Goal: Task Accomplishment & Management: Complete application form

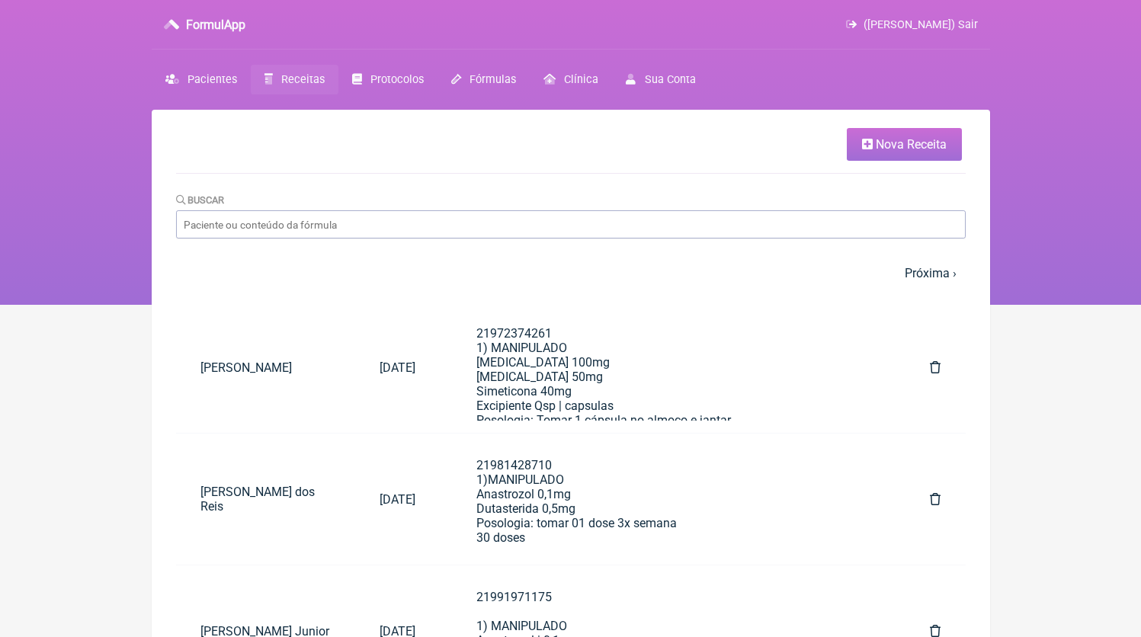
click at [881, 152] on link "Nova Receita" at bounding box center [903, 144] width 115 height 33
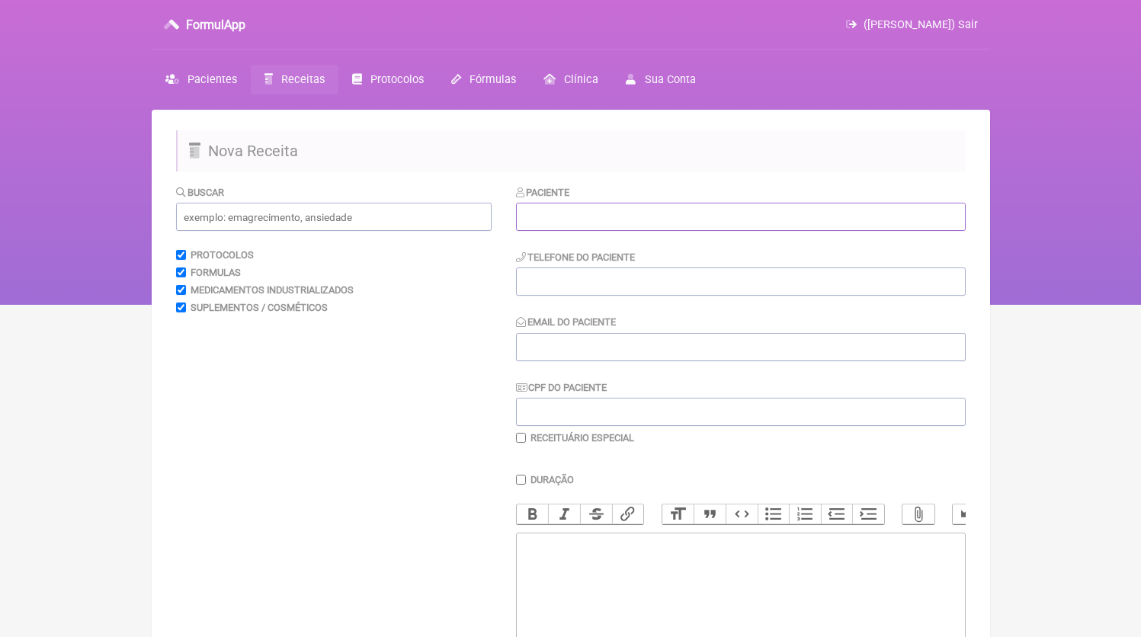
click at [586, 225] on input "text" at bounding box center [741, 217] width 450 height 28
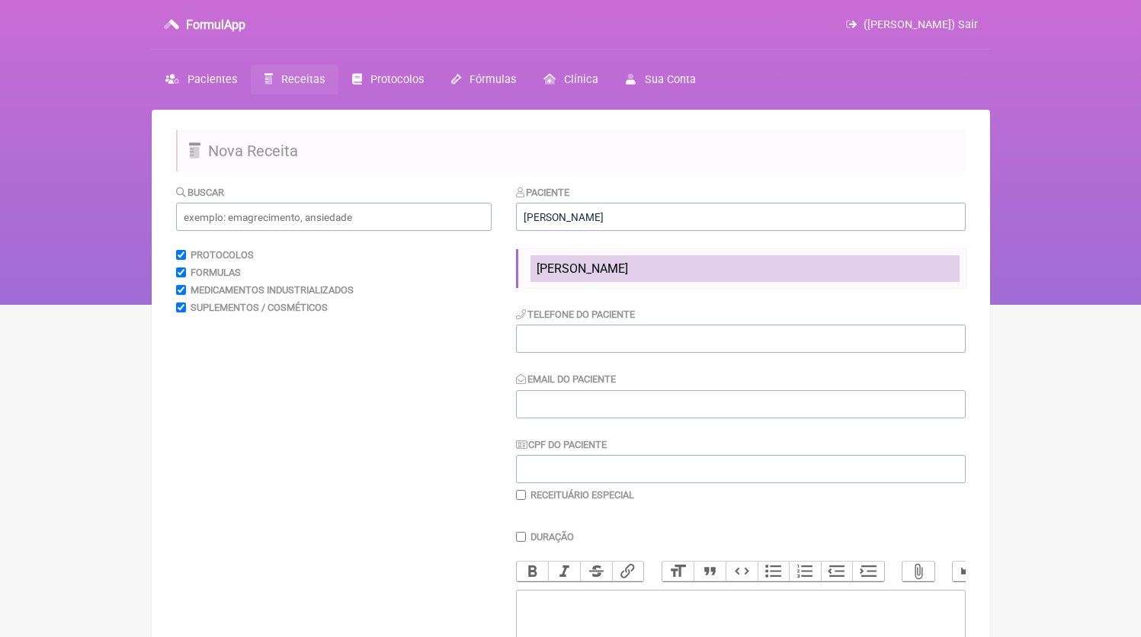
click at [679, 259] on li "[PERSON_NAME]" at bounding box center [744, 268] width 429 height 27
type input "[PERSON_NAME]"
type input "21995334455"
type input "[EMAIL_ADDRESS][DOMAIN_NAME]"
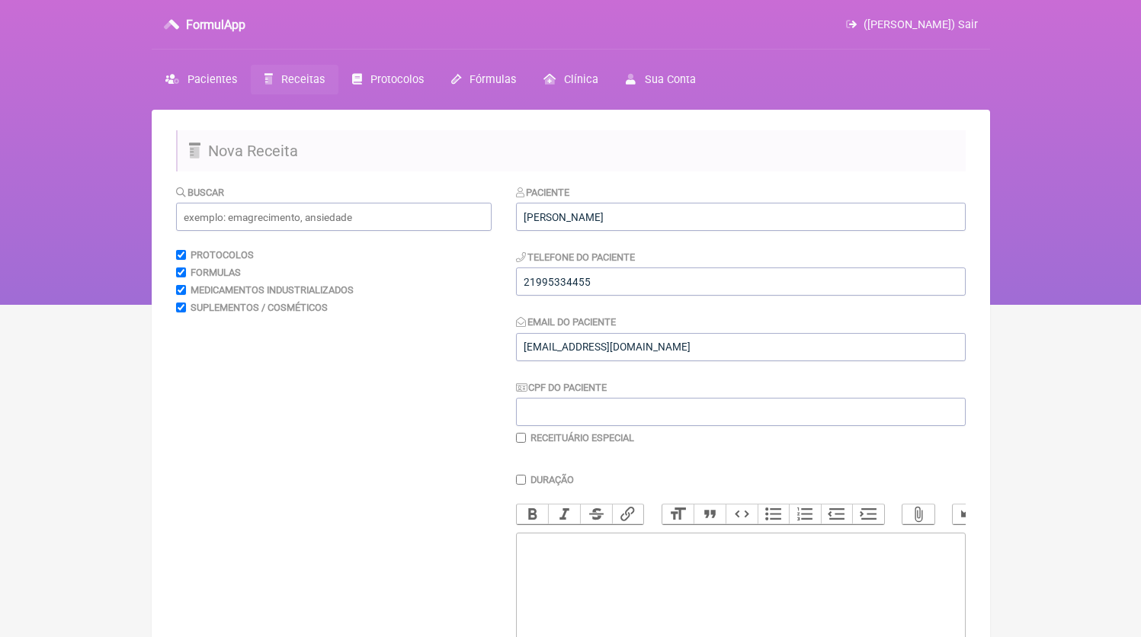
scroll to position [201, 0]
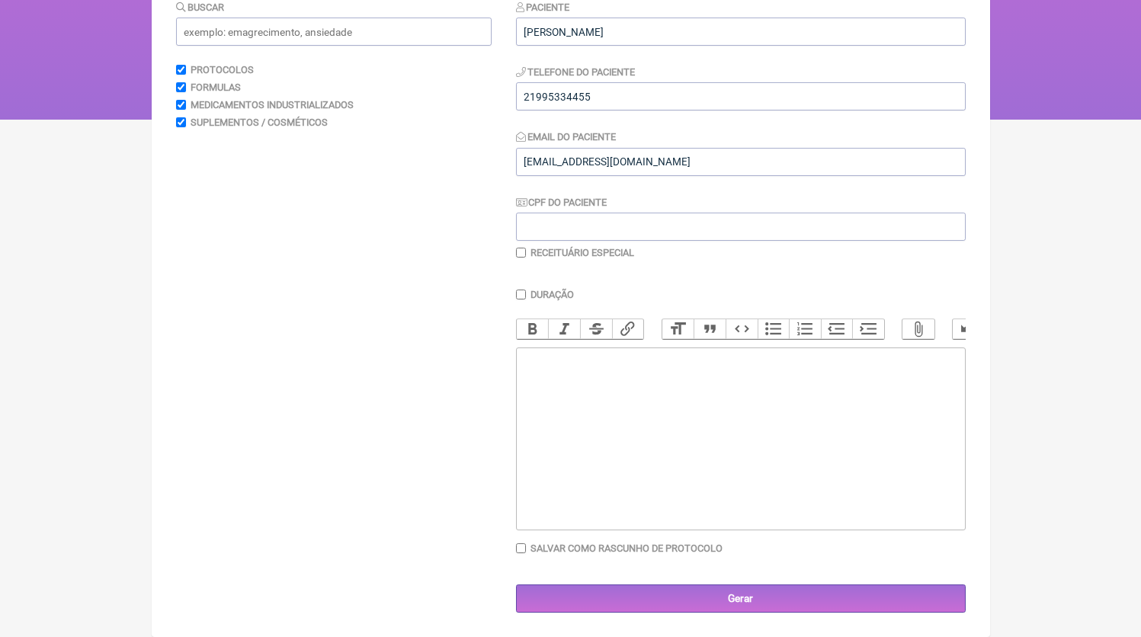
click at [600, 484] on trix-editor at bounding box center [741, 438] width 450 height 183
paste trix-editor "<div>1) MANIPULADO<br>Metilfolato 400mcg<br>Tiamina 10mg<br>Niacinamida 25mg<br…"
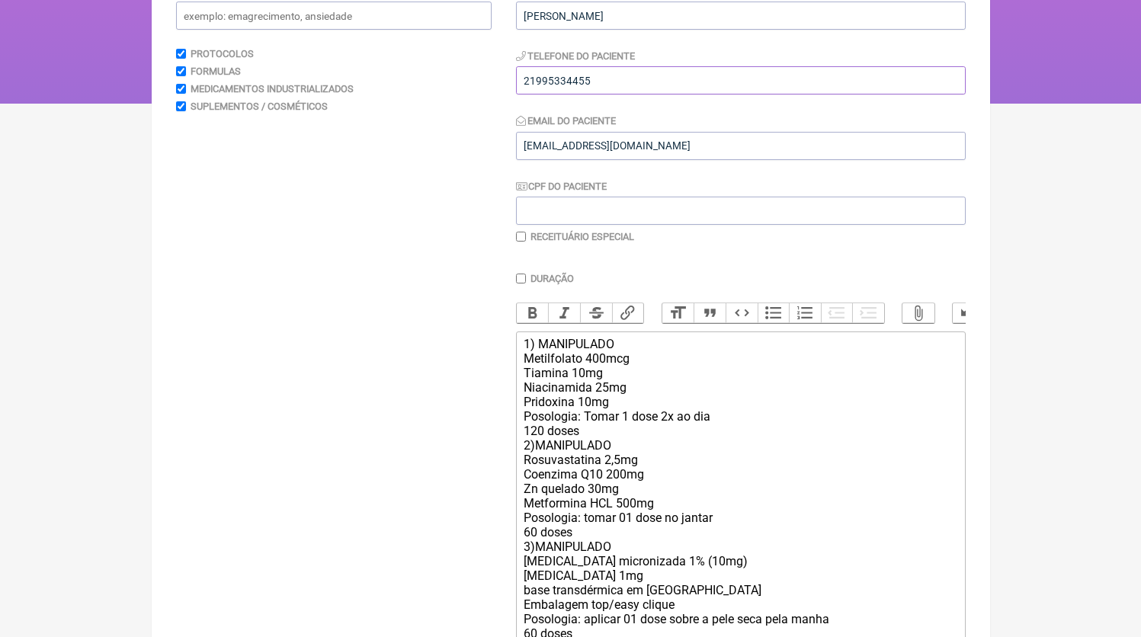
click at [573, 84] on input "21995334455" at bounding box center [741, 80] width 450 height 28
click at [520, 354] on trix-editor "1) MANIPULADO Metilfolato 400mcg Tiamina 10mg Niacinamida 25mg Pridoxina 10mg P…" at bounding box center [741, 525] width 450 height 388
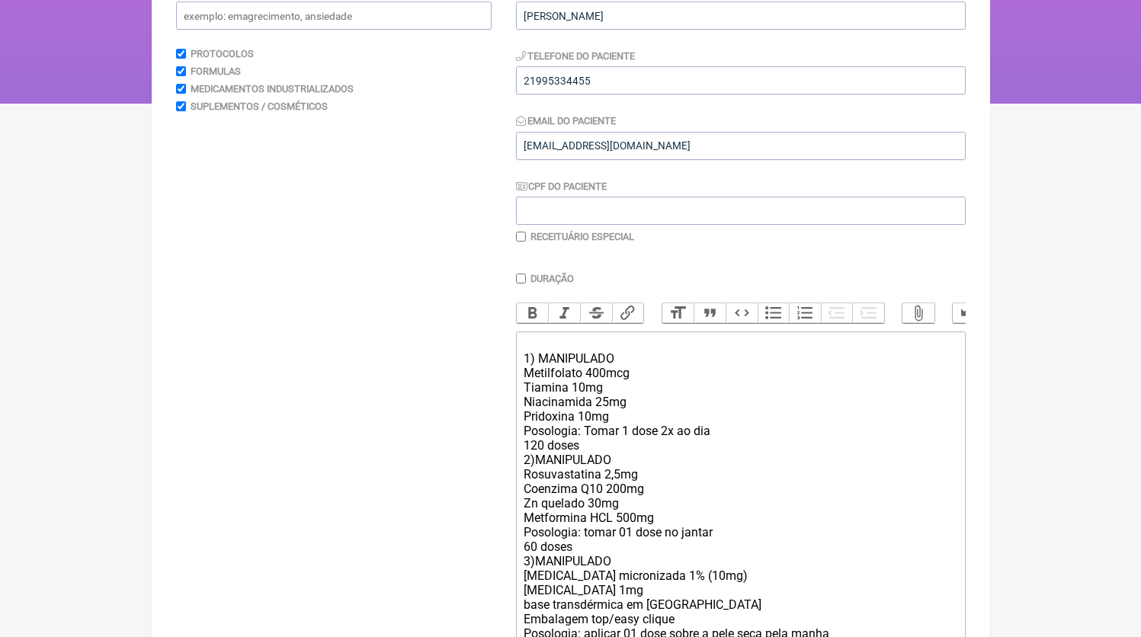
paste trix-editor "21995334455"
click at [640, 466] on div "21995334455 1) MANIPULADO Metilfolato 400mcg Tiamina 10mg Niacinamida 25mg Prid…" at bounding box center [739, 532] width 433 height 391
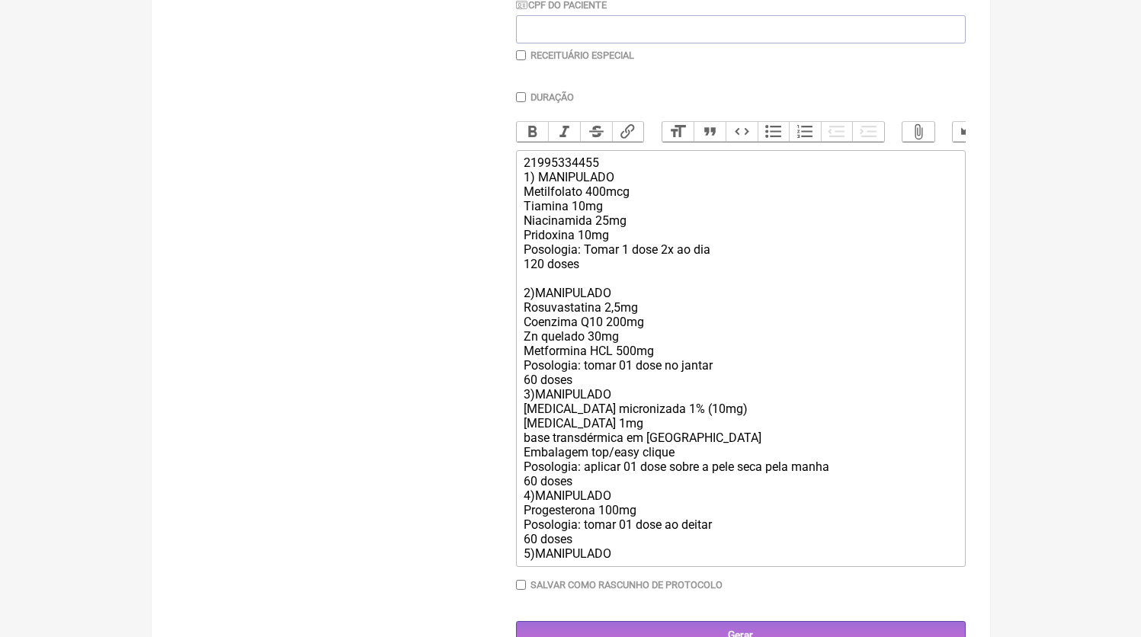
scroll to position [373, 0]
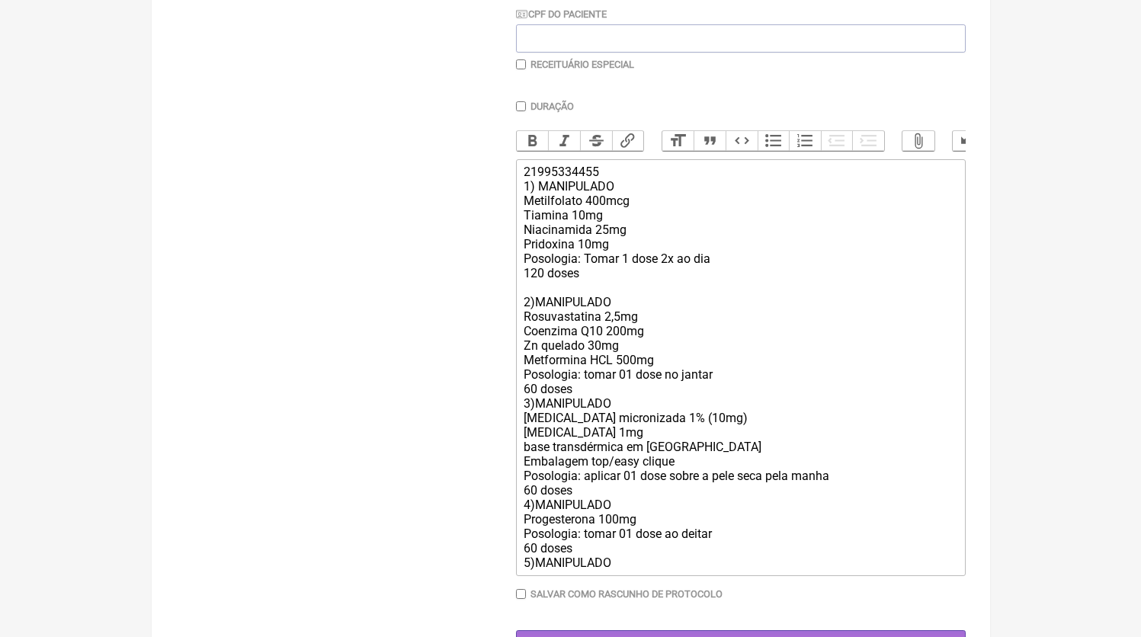
click at [593, 407] on div "21995334455 1) MANIPULADO Metilfolato 400mcg Tiamina 10mg Niacinamida 25mg Prid…" at bounding box center [739, 367] width 433 height 405
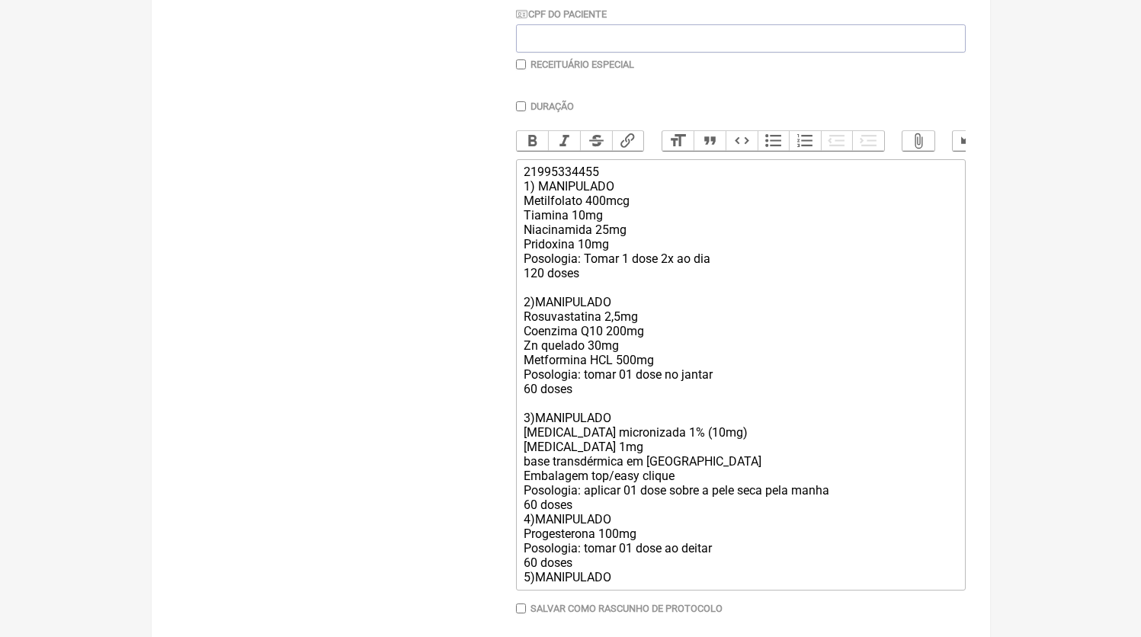
click at [614, 328] on div "21995334455 1) MANIPULADO Metilfolato 400mcg Tiamina 10mg Niacinamida 25mg Prid…" at bounding box center [739, 375] width 433 height 420
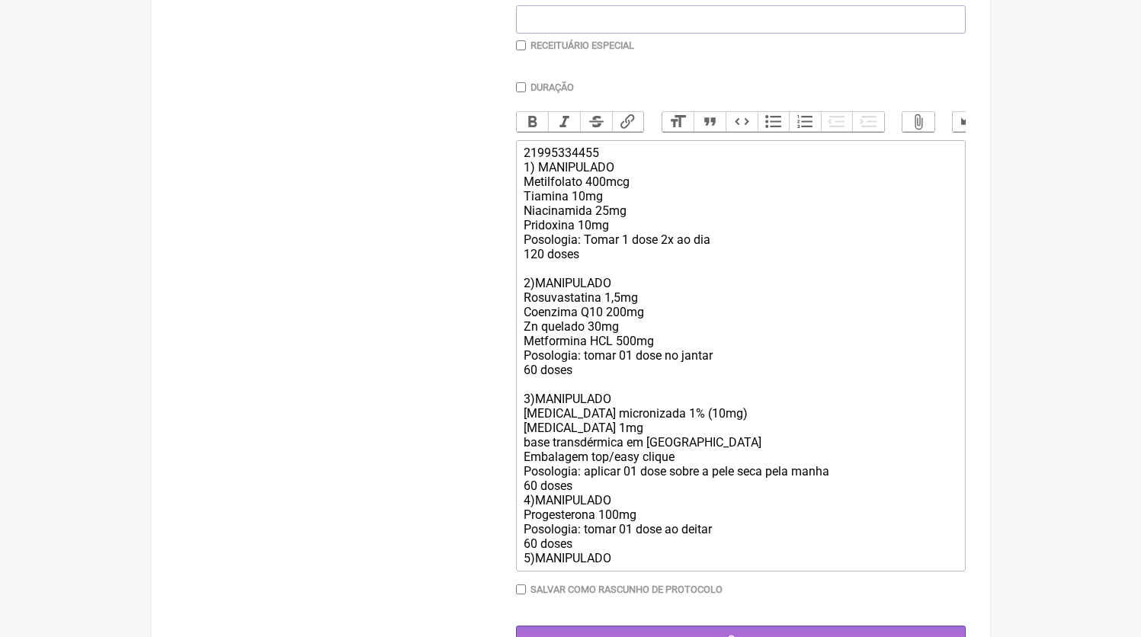
scroll to position [421, 0]
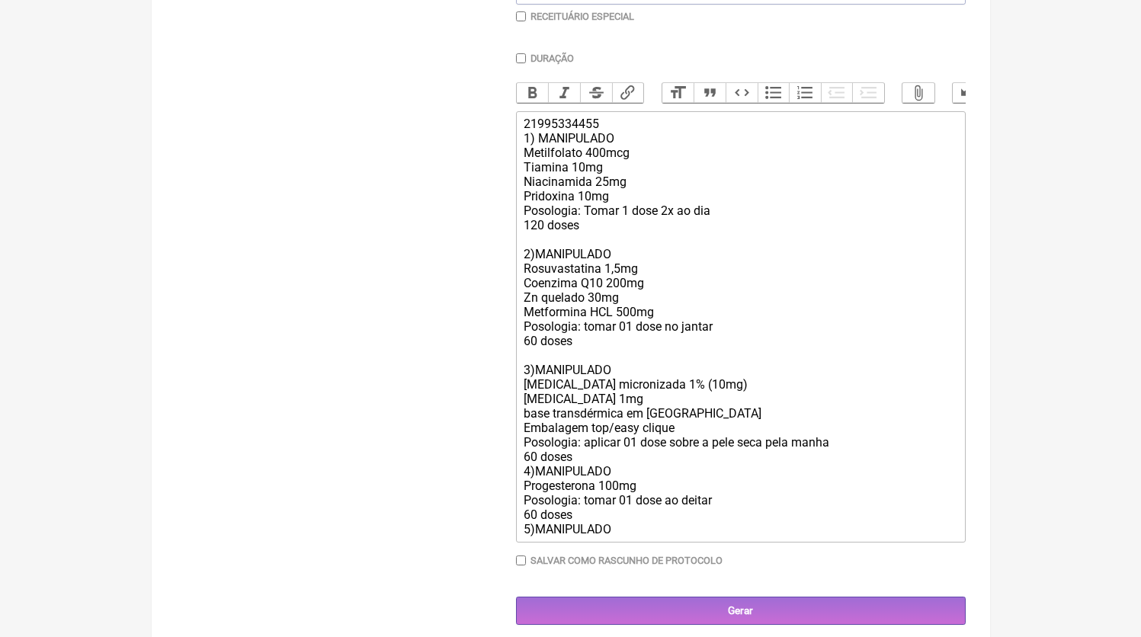
click at [628, 474] on div "21995334455 1) MANIPULADO Metilfolato 400mcg Tiamina 10mg Niacinamida 25mg Prid…" at bounding box center [739, 327] width 433 height 420
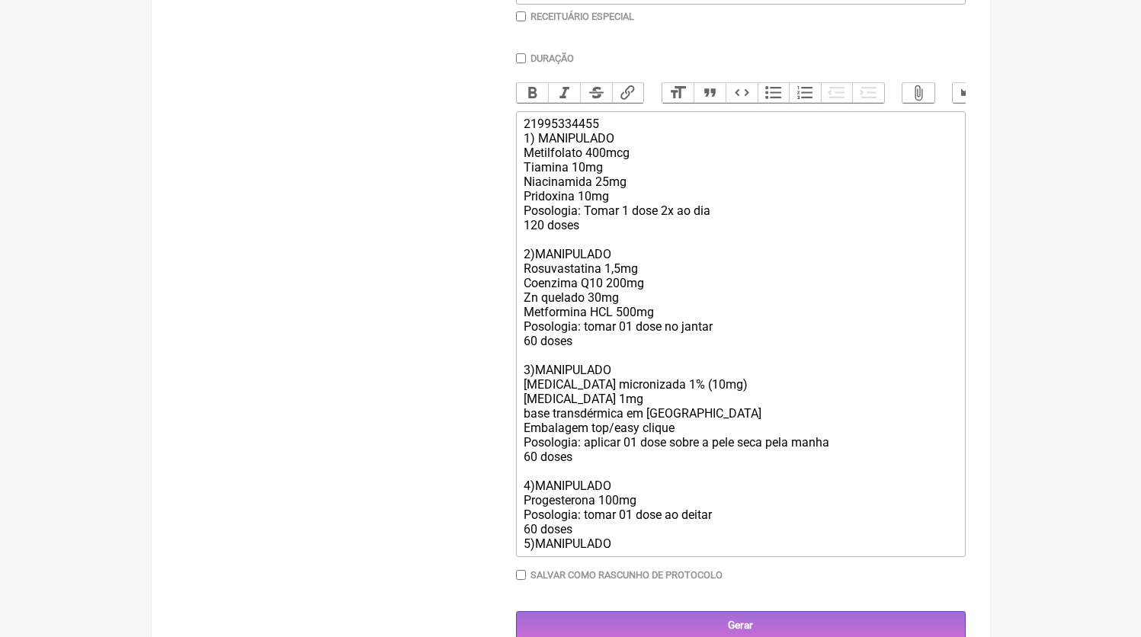
click at [582, 411] on div "21995334455 1) MANIPULADO Metilfolato 400mcg Tiamina 10mg Niacinamida 25mg Prid…" at bounding box center [739, 334] width 433 height 434
click at [632, 551] on div "21995334455 1) MANIPULADO Metilfolato 400mcg Tiamina 10mg Niacinamida 25mg Prid…" at bounding box center [739, 334] width 433 height 434
click at [613, 549] on div "21995334455 1) MANIPULADO Metilfolato 400mcg Tiamina 10mg Niacinamida 25mg Prid…" at bounding box center [739, 334] width 433 height 434
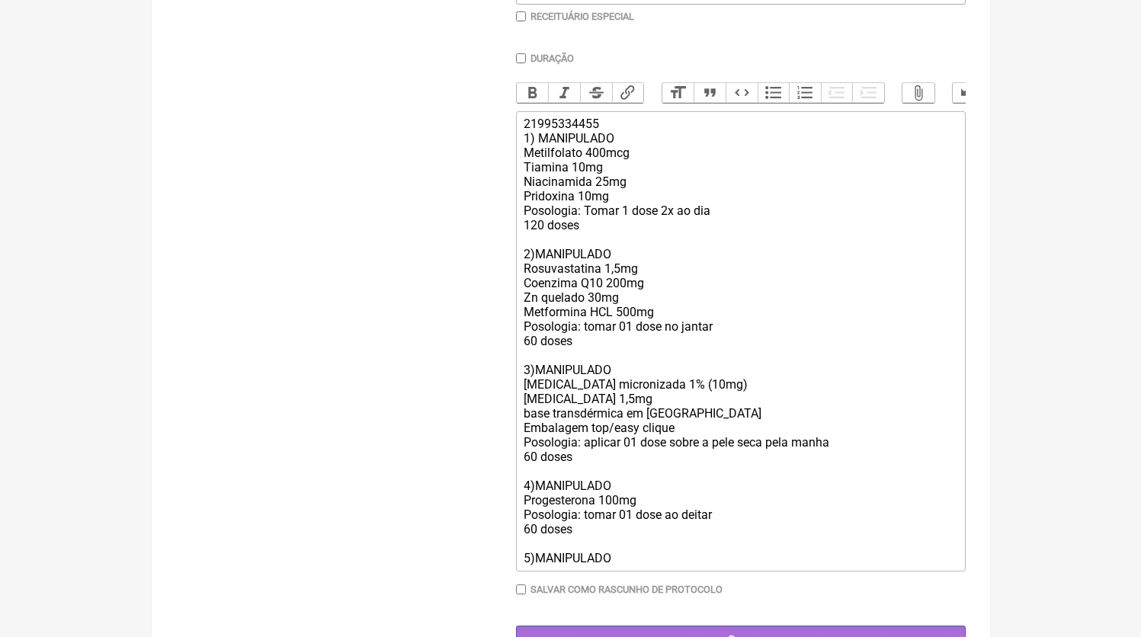
scroll to position [478, 0]
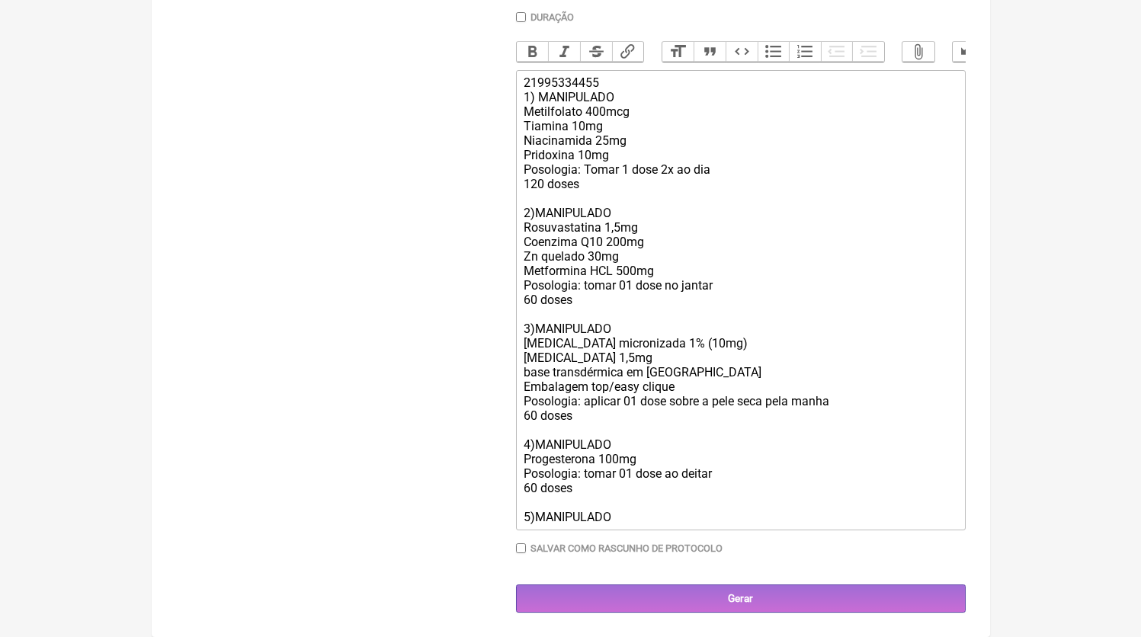
click at [640, 520] on div "21995334455 1) MANIPULADO Metilfolato 400mcg Tiamina 10mg Niacinamida 25mg Prid…" at bounding box center [739, 299] width 433 height 449
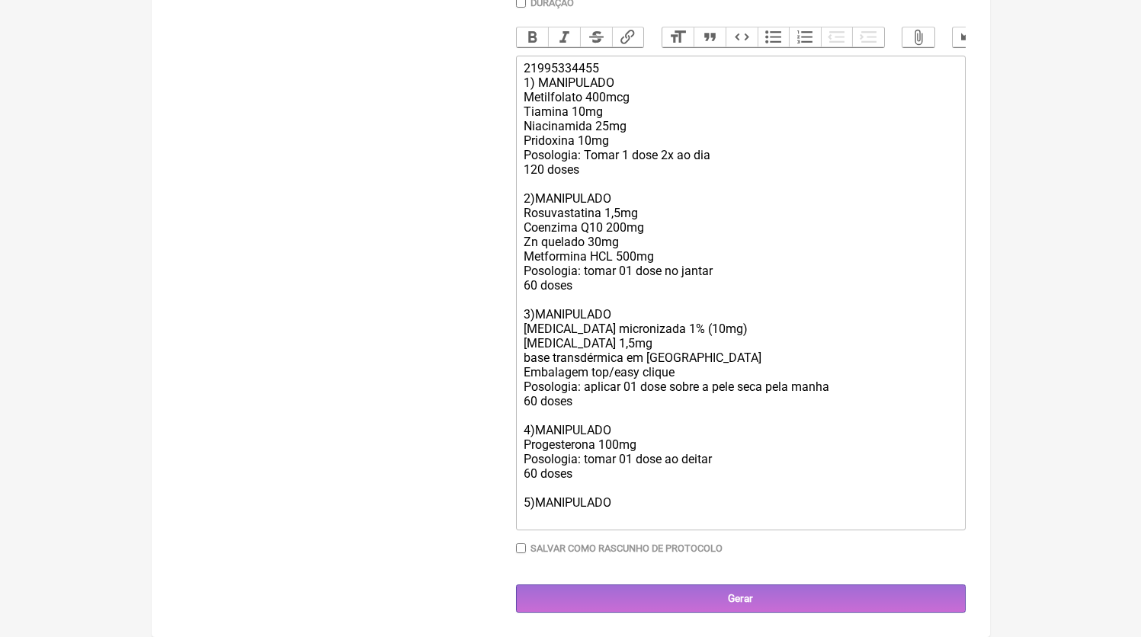
paste trix-editor "Oxandrolona 2,5mg<br>HMB 180mg<br>Posologia: tomar 01 dose de 12 em 12h<br>120 …"
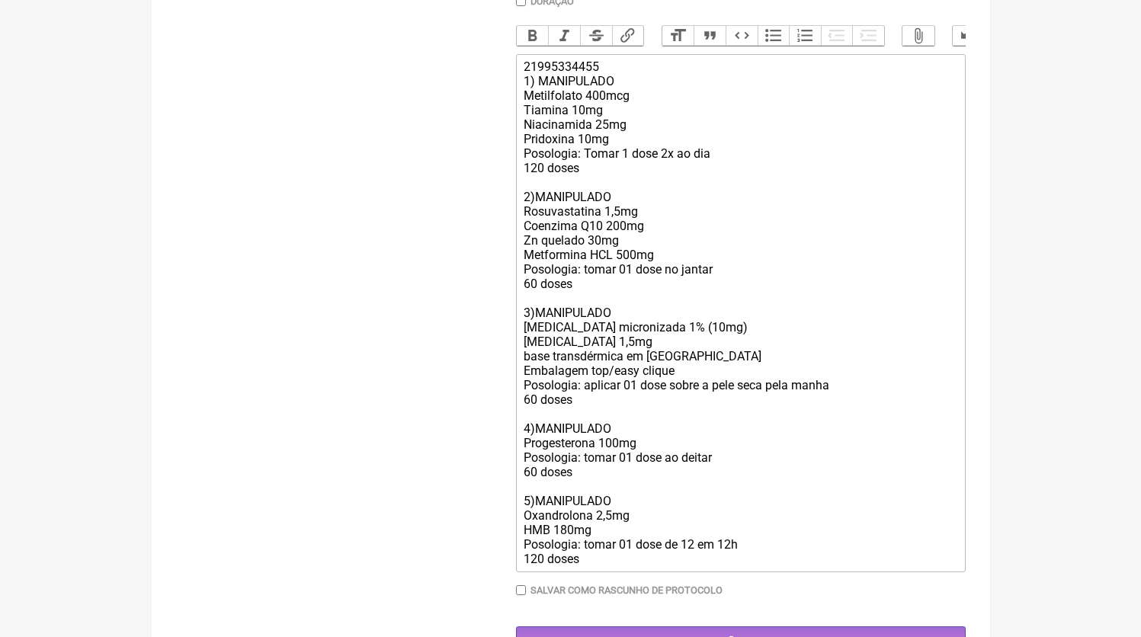
click at [606, 531] on div "21995334455 1) MANIPULADO Metilfolato 400mcg Tiamina 10mg Niacinamida 25mg Prid…" at bounding box center [739, 312] width 433 height 507
click at [614, 534] on div "21995334455 1) MANIPULADO Metilfolato 400mcg Tiamina 10mg Niacinamida 25mg Prid…" at bounding box center [739, 312] width 433 height 507
type trix-editor "<div>21995334455<br>1) MANIPULADO<br>Metilfolato 400mcg<br>Tiamina 10mg<br>Niac…"
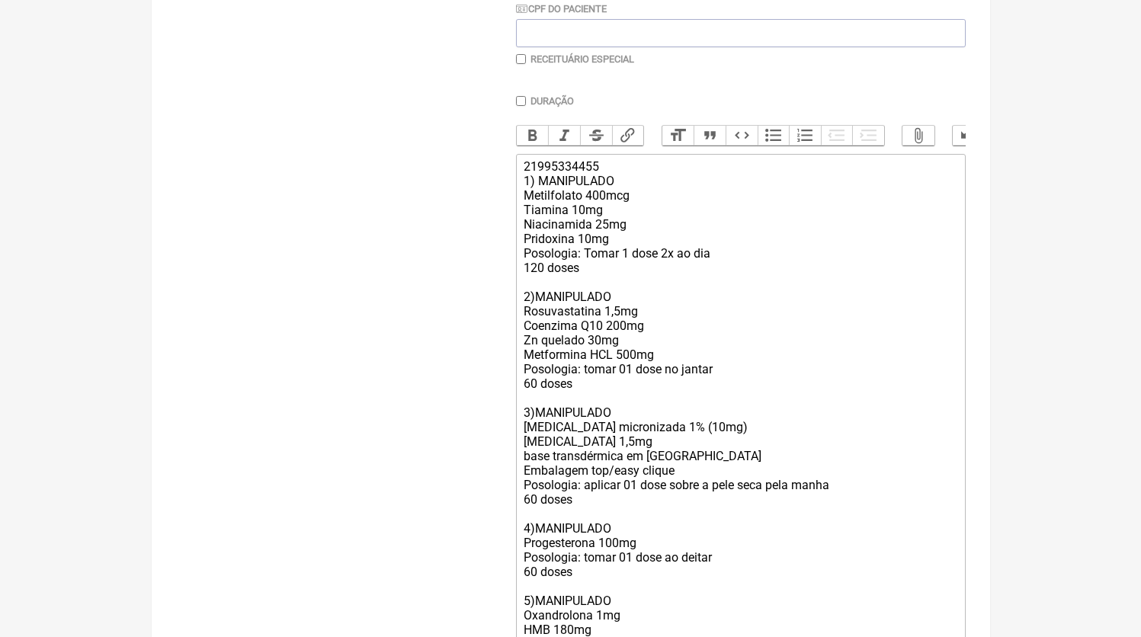
scroll to position [520, 0]
